Goal: Information Seeking & Learning: Get advice/opinions

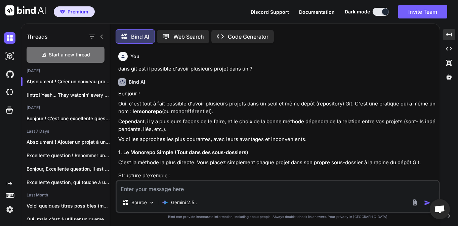
scroll to position [1119, 0]
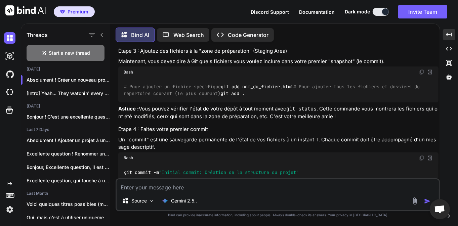
click at [232, 181] on textarea at bounding box center [278, 185] width 322 height 12
type textarea "d"
type textarea "c"
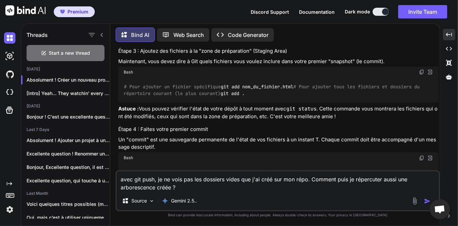
type textarea "avec git push, je ne vois pas les dossiers vides que j'ai créé sur mon répo. Co…"
click at [424, 201] on div at bounding box center [422, 201] width 23 height 8
click at [428, 203] on img "button" at bounding box center [427, 201] width 7 height 7
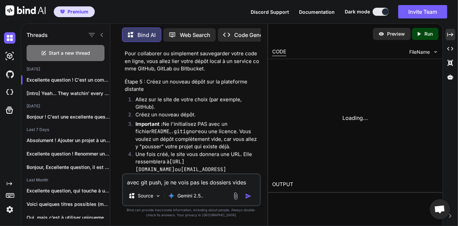
scroll to position [2766, 0]
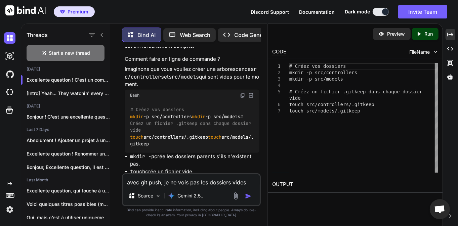
drag, startPoint x: 145, startPoint y: 99, endPoint x: 199, endPoint y: 99, distance: 53.8
click at [449, 38] on div "Created with Pixso." at bounding box center [451, 34] width 10 height 11
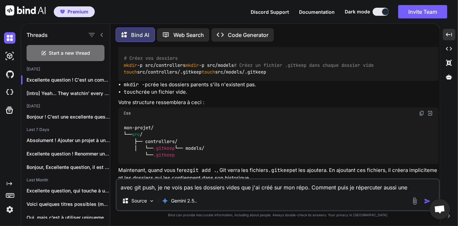
drag, startPoint x: 359, startPoint y: 97, endPoint x: 372, endPoint y: 110, distance: 18.3
click at [237, 14] on p "Important : .gitkeep n'est pas une fonctionnalité officielle de Git. C'est simp…" at bounding box center [278, 2] width 320 height 23
drag, startPoint x: 222, startPoint y: 117, endPoint x: 390, endPoint y: 127, distance: 168.7
click at [390, 14] on p "Important : .gitkeep n'est pas une fonctionnalité officielle de Git. C'est simp…" at bounding box center [278, 2] width 320 height 23
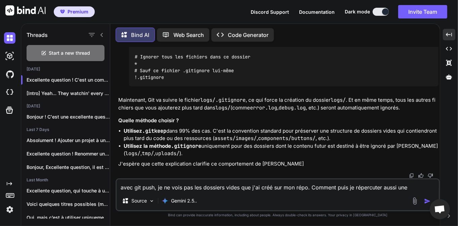
scroll to position [2419, 0]
click at [168, 183] on textarea "avec git push, je ne vois pas les dossiers vides que j'ai créé sur mon répo. Co…" at bounding box center [278, 185] width 322 height 12
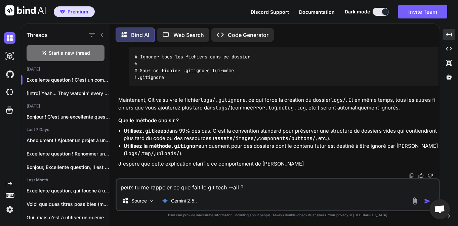
type textarea "peux tu me rappeler ce que fait le git tech --all ?"
click at [428, 199] on img "button" at bounding box center [427, 201] width 7 height 7
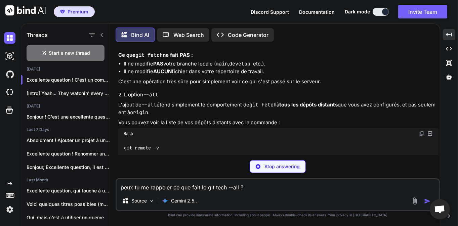
scroll to position [3647, 0]
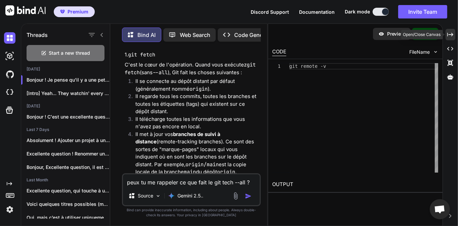
click at [452, 35] on icon at bounding box center [450, 35] width 6 height 4
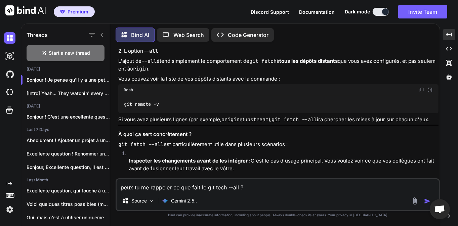
scroll to position [2646, 0]
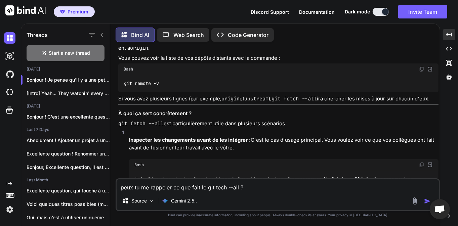
drag, startPoint x: 152, startPoint y: 109, endPoint x: 304, endPoint y: 109, distance: 152.2
drag, startPoint x: 144, startPoint y: 117, endPoint x: 245, endPoint y: 123, distance: 101.0
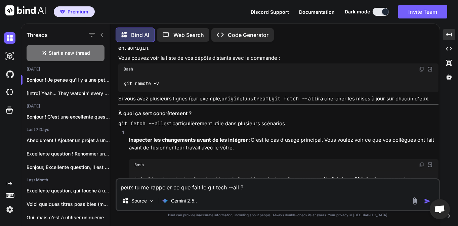
drag, startPoint x: 149, startPoint y: 135, endPoint x: 248, endPoint y: 136, distance: 99.1
drag, startPoint x: 143, startPoint y: 136, endPoint x: 166, endPoint y: 125, distance: 24.8
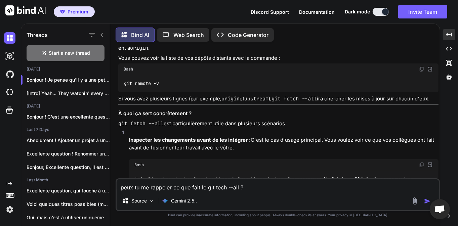
drag, startPoint x: 169, startPoint y: 119, endPoint x: 179, endPoint y: 127, distance: 12.5
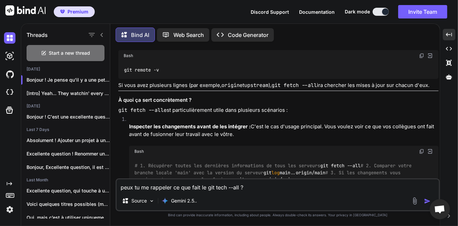
scroll to position [2678, 0]
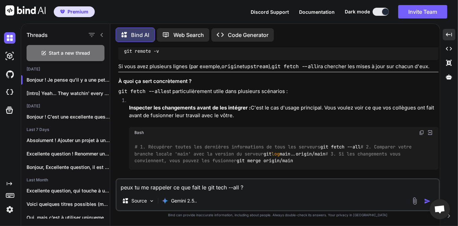
drag, startPoint x: 144, startPoint y: 105, endPoint x: 323, endPoint y: 105, distance: 179.4
drag, startPoint x: 387, startPoint y: 106, endPoint x: 317, endPoint y: 104, distance: 69.9
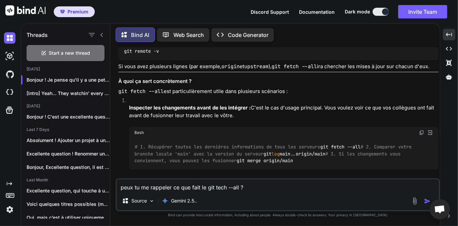
drag, startPoint x: 138, startPoint y: 102, endPoint x: 175, endPoint y: 112, distance: 38.4
drag, startPoint x: 173, startPoint y: 109, endPoint x: 155, endPoint y: 107, distance: 18.9
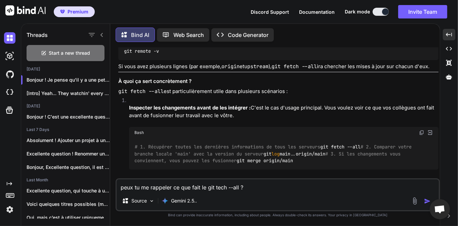
drag, startPoint x: 164, startPoint y: 116, endPoint x: 147, endPoint y: 105, distance: 21.2
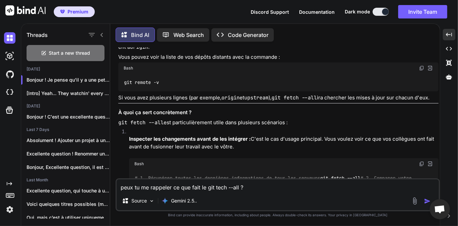
scroll to position [2646, 0]
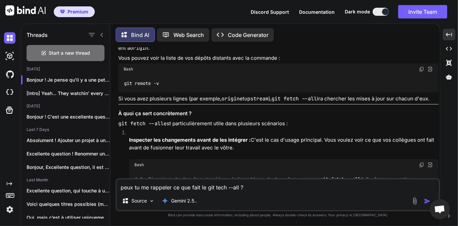
drag, startPoint x: 181, startPoint y: 108, endPoint x: 307, endPoint y: 109, distance: 125.3
drag, startPoint x: 160, startPoint y: 118, endPoint x: 281, endPoint y: 124, distance: 121.1
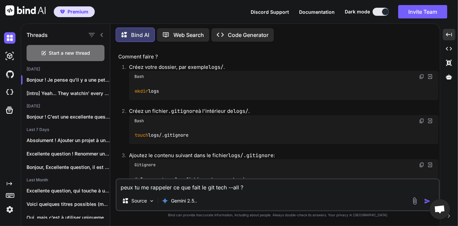
scroll to position [2128, 0]
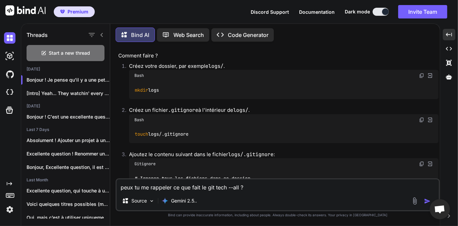
drag, startPoint x: 231, startPoint y: 101, endPoint x: 292, endPoint y: 110, distance: 62.5
drag, startPoint x: 242, startPoint y: 102, endPoint x: 274, endPoint y: 103, distance: 31.6
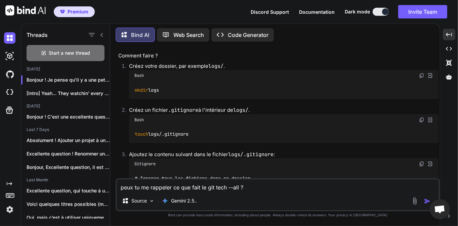
drag, startPoint x: 231, startPoint y: 99, endPoint x: 274, endPoint y: 103, distance: 43.8
drag, startPoint x: 236, startPoint y: 101, endPoint x: 257, endPoint y: 104, distance: 20.8
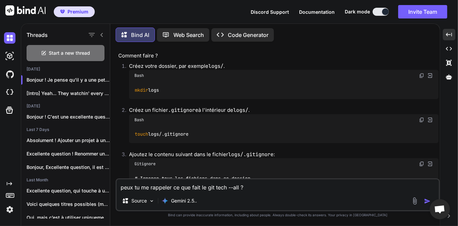
drag, startPoint x: 131, startPoint y: 100, endPoint x: 190, endPoint y: 101, distance: 58.5
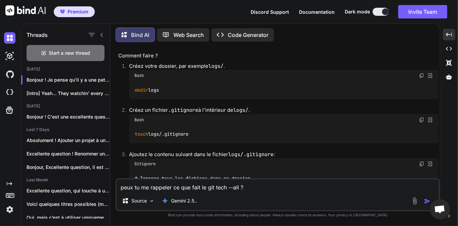
drag, startPoint x: 225, startPoint y: 101, endPoint x: 318, endPoint y: 106, distance: 92.9
click at [217, 185] on textarea "peux tu me rappeler ce que fait le git tech --all ?" at bounding box center [278, 185] width 322 height 12
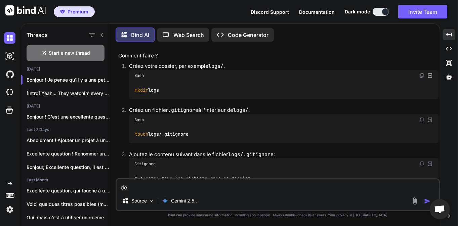
type textarea "d"
type textarea "comment changer l'origine du projet ?"
click at [427, 202] on img "button" at bounding box center [427, 201] width 7 height 7
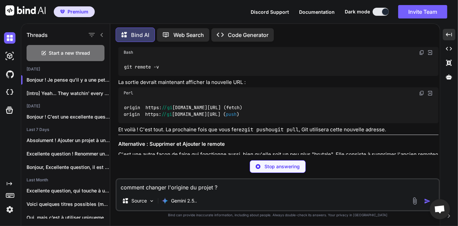
scroll to position [5006, 0]
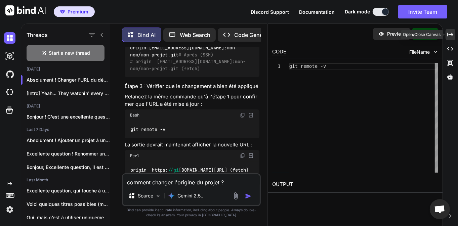
click at [453, 38] on div "Created with Pixso." at bounding box center [451, 34] width 10 height 11
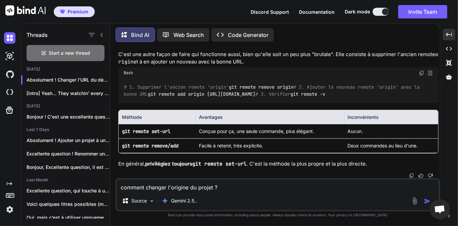
scroll to position [3844, 0]
drag, startPoint x: 150, startPoint y: 137, endPoint x: 182, endPoint y: 137, distance: 31.9
click at [182, 97] on code "# 1. Supprimer l'ancien remote 'origin' git remote remove origin # 2. Ajouter l…" at bounding box center [273, 91] width 299 height 14
click at [201, 103] on div "# 1. Supprimer l'ancien remote 'origin' git remote remove origin # 2. Ajouter l…" at bounding box center [278, 91] width 320 height 25
drag, startPoint x: 147, startPoint y: 138, endPoint x: 188, endPoint y: 141, distance: 41.1
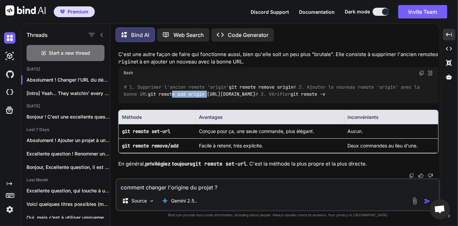
click at [184, 97] on code "# 1. Supprimer l'ancien remote 'origin' git remote remove origin # 2. Ajouter l…" at bounding box center [273, 91] width 299 height 14
click at [196, 97] on code "# 1. Supprimer l'ancien remote 'origin' git remote remove origin # 2. Ajouter l…" at bounding box center [273, 91] width 299 height 14
drag, startPoint x: 211, startPoint y: 119, endPoint x: 130, endPoint y: 113, distance: 80.9
click at [130, 103] on div "# 1. Supprimer l'ancien remote 'origin' git remote remove origin # 2. Ajouter l…" at bounding box center [278, 91] width 320 height 25
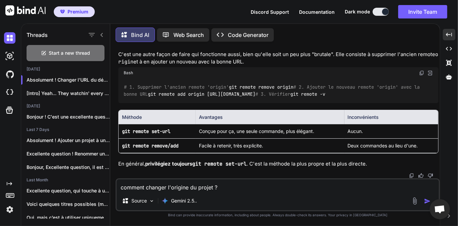
click at [204, 103] on div "# 1. Supprimer l'ancien remote 'origin' git remote remove origin # 2. Ajouter l…" at bounding box center [278, 91] width 320 height 25
drag, startPoint x: 210, startPoint y: 119, endPoint x: 127, endPoint y: 114, distance: 83.8
click at [127, 103] on div "# 1. Supprimer l'ancien remote 'origin' git remote remove origin # 2. Ajouter l…" at bounding box center [278, 91] width 320 height 25
click at [182, 97] on code "# 1. Supprimer l'ancien remote 'origin' git remote remove origin # 2. Ajouter l…" at bounding box center [273, 91] width 299 height 14
drag, startPoint x: 203, startPoint y: 120, endPoint x: 142, endPoint y: 115, distance: 61.4
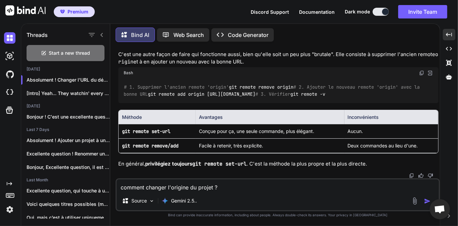
click at [137, 103] on div "# 1. Supprimer l'ancien remote 'origin' git remote remove origin # 2. Ajouter l…" at bounding box center [278, 91] width 320 height 25
click at [199, 103] on div "# 1. Supprimer l'ancien remote 'origin' git remote remove origin # 2. Ajouter l…" at bounding box center [278, 91] width 320 height 25
drag, startPoint x: 214, startPoint y: 120, endPoint x: 128, endPoint y: 114, distance: 85.6
click at [128, 103] on div "# 1. Supprimer l'ancien remote 'origin' git remote remove origin # 2. Ajouter l…" at bounding box center [278, 91] width 320 height 25
click at [195, 103] on div "# 1. Supprimer l'ancien remote 'origin' git remote remove origin # 2. Ajouter l…" at bounding box center [278, 91] width 320 height 25
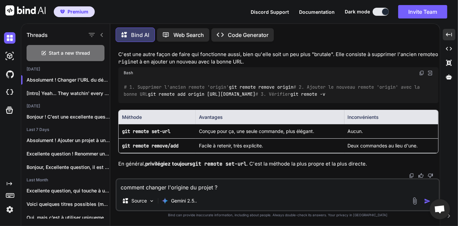
drag, startPoint x: 211, startPoint y: 119, endPoint x: 127, endPoint y: 114, distance: 84.2
click at [127, 103] on div "# 1. Supprimer l'ancien remote 'origin' git remote remove origin # 2. Ajouter l…" at bounding box center [278, 91] width 320 height 25
click at [178, 97] on code "# 1. Supprimer l'ancien remote 'origin' git remote remove origin # 2. Ajouter l…" at bounding box center [273, 91] width 299 height 14
drag, startPoint x: 205, startPoint y: 120, endPoint x: 138, endPoint y: 116, distance: 66.7
click at [126, 103] on div "# 1. Supprimer l'ancien remote 'origin' git remote remove origin # 2. Ajouter l…" at bounding box center [278, 91] width 320 height 25
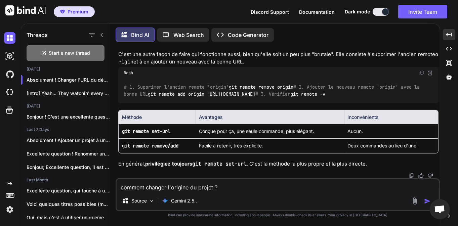
click at [201, 103] on div "# 1. Supprimer l'ancien remote 'origin' git remote remove origin # 2. Ajouter l…" at bounding box center [278, 91] width 320 height 25
